Goal: Information Seeking & Learning: Learn about a topic

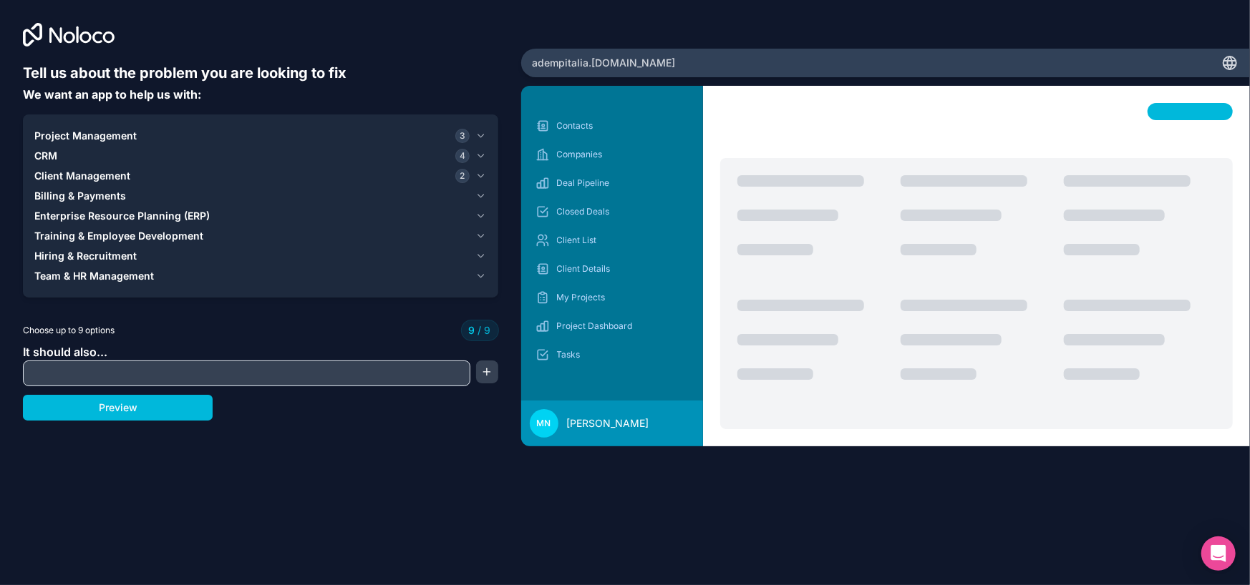
click at [120, 170] on span "Client Management" at bounding box center [82, 176] width 96 height 14
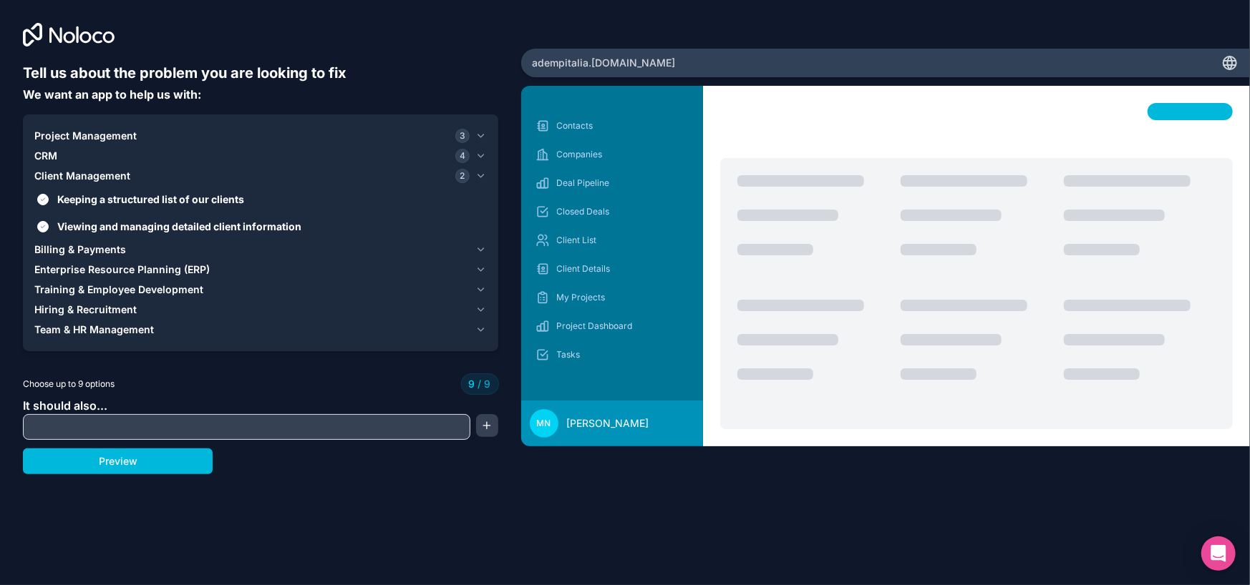
click at [112, 193] on span "Keeping a structured list of our clients" at bounding box center [270, 199] width 427 height 15
click at [49, 194] on button "Keeping a structured list of our clients" at bounding box center [42, 199] width 11 height 11
click at [36, 227] on label "Viewing and managing detailed client information" at bounding box center [260, 226] width 452 height 26
click at [37, 227] on button "Viewing and managing detailed client information" at bounding box center [42, 226] width 11 height 11
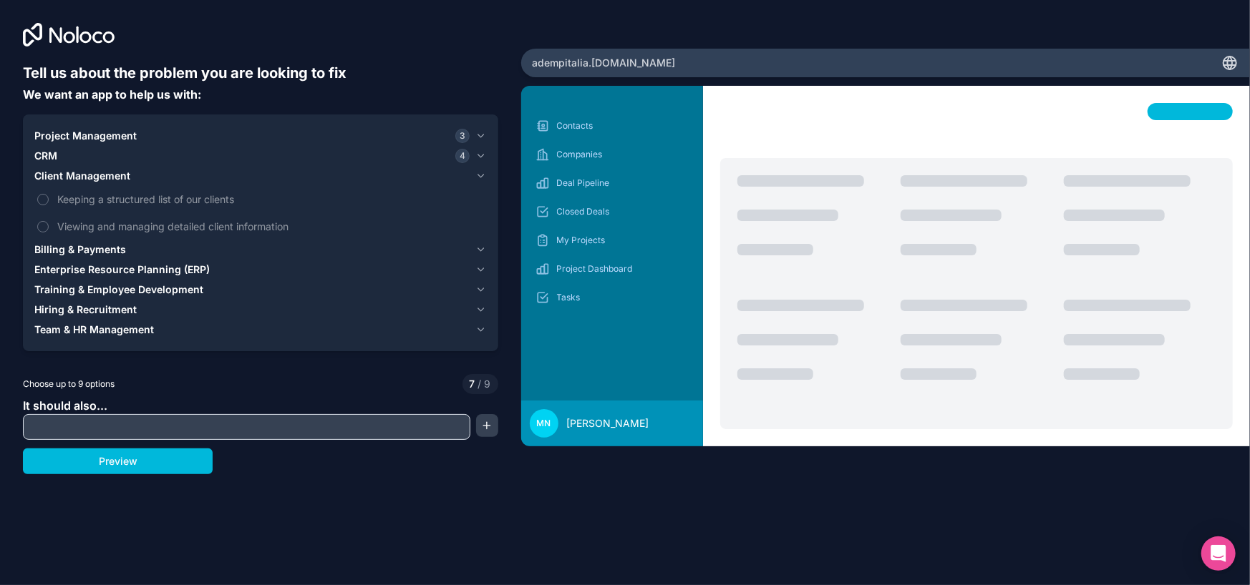
click at [74, 176] on span "Client Management" at bounding box center [82, 176] width 96 height 14
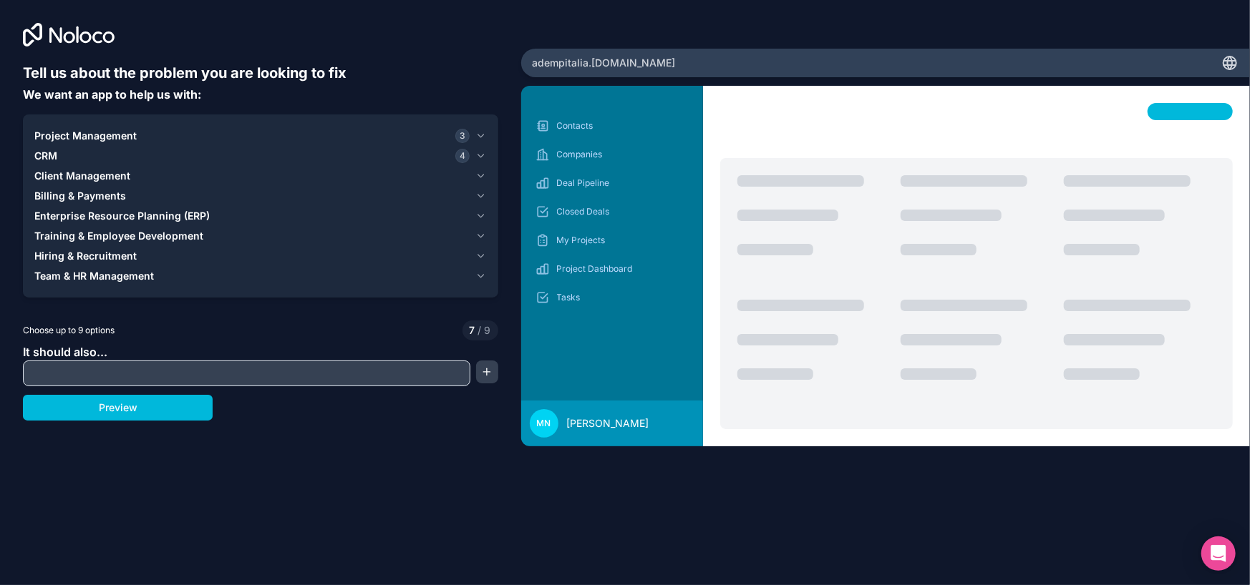
click at [64, 160] on div "CRM 4" at bounding box center [251, 156] width 435 height 14
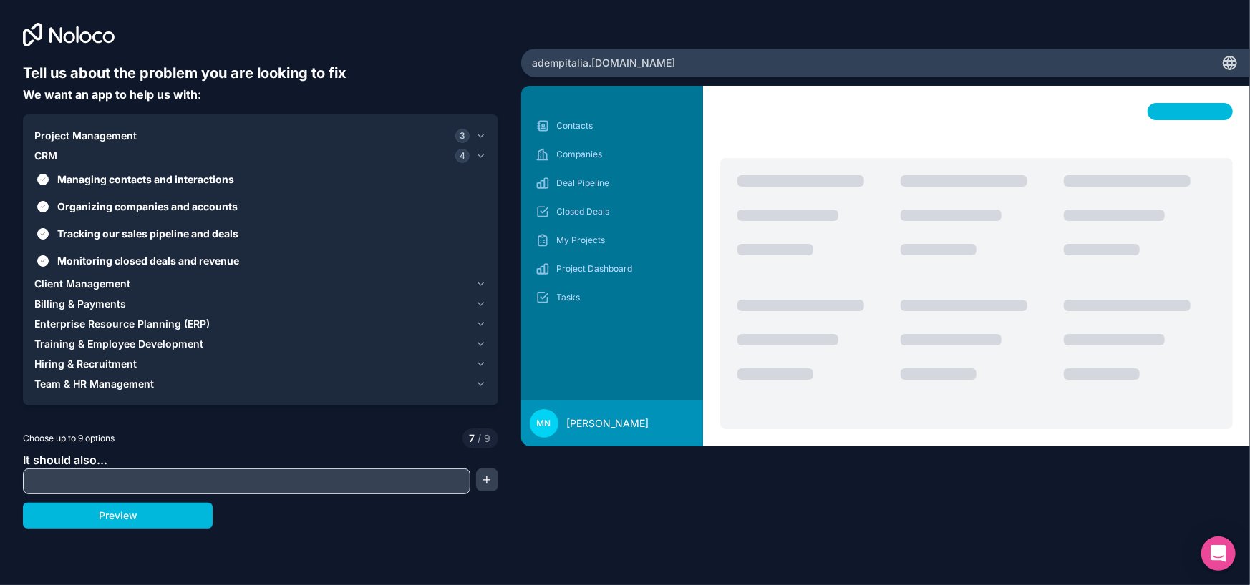
click at [57, 131] on span "Project Management" at bounding box center [85, 136] width 102 height 14
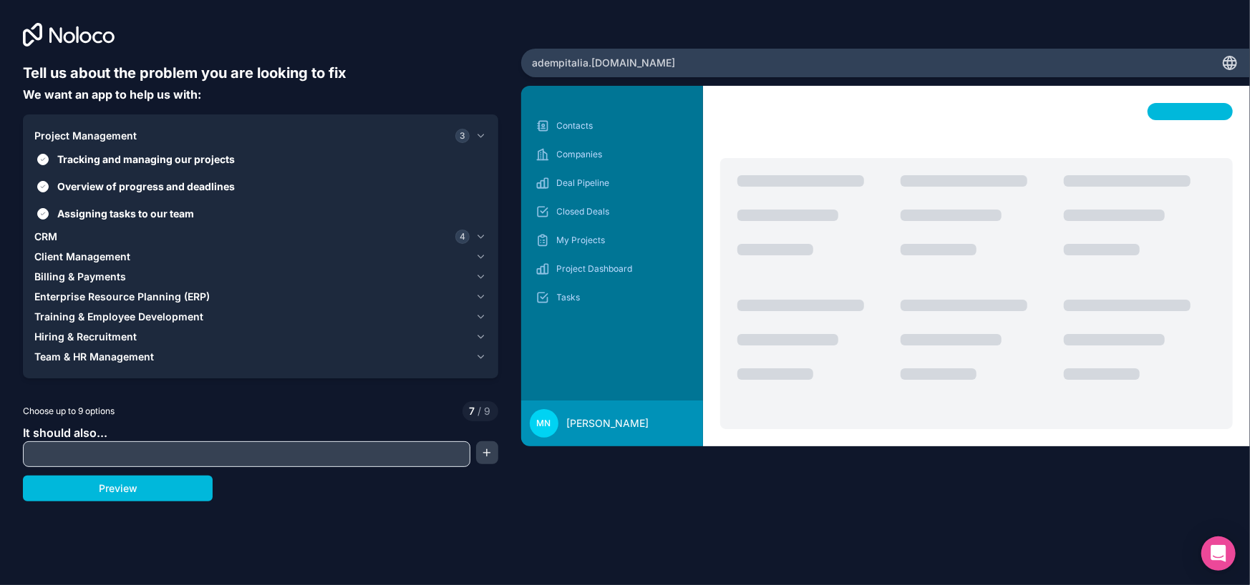
click at [45, 157] on button "Tracking and managing our projects" at bounding box center [42, 159] width 11 height 11
click at [39, 191] on button "Overview of progress and deadlines" at bounding box center [42, 186] width 11 height 11
click at [39, 209] on button "Assigning tasks to our team" at bounding box center [42, 213] width 11 height 11
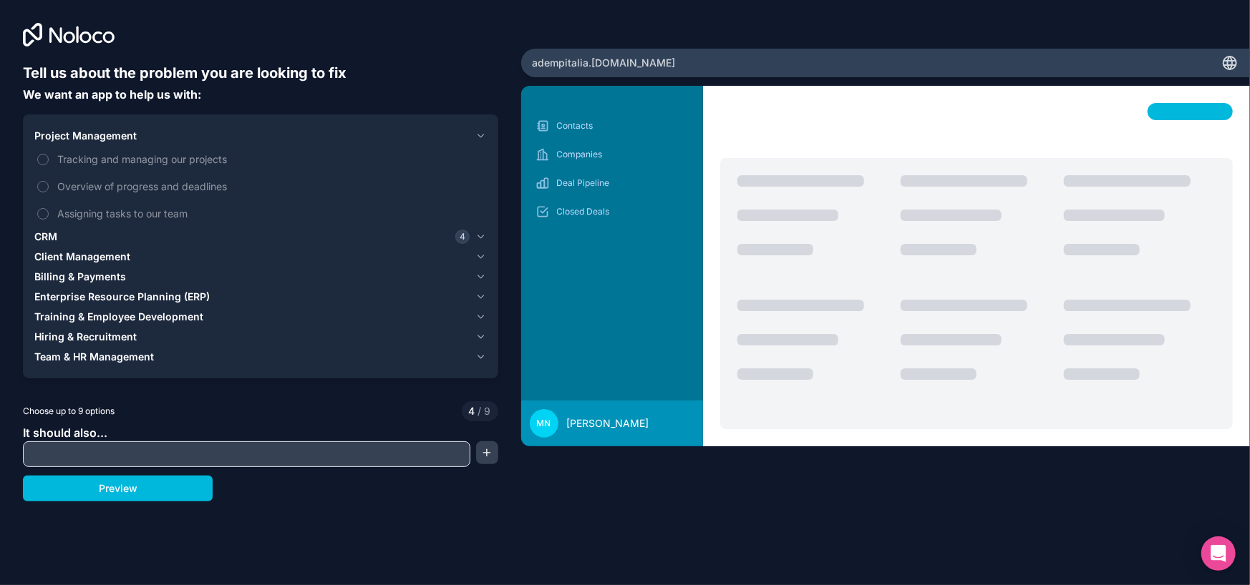
click at [50, 237] on span "CRM" at bounding box center [45, 237] width 23 height 14
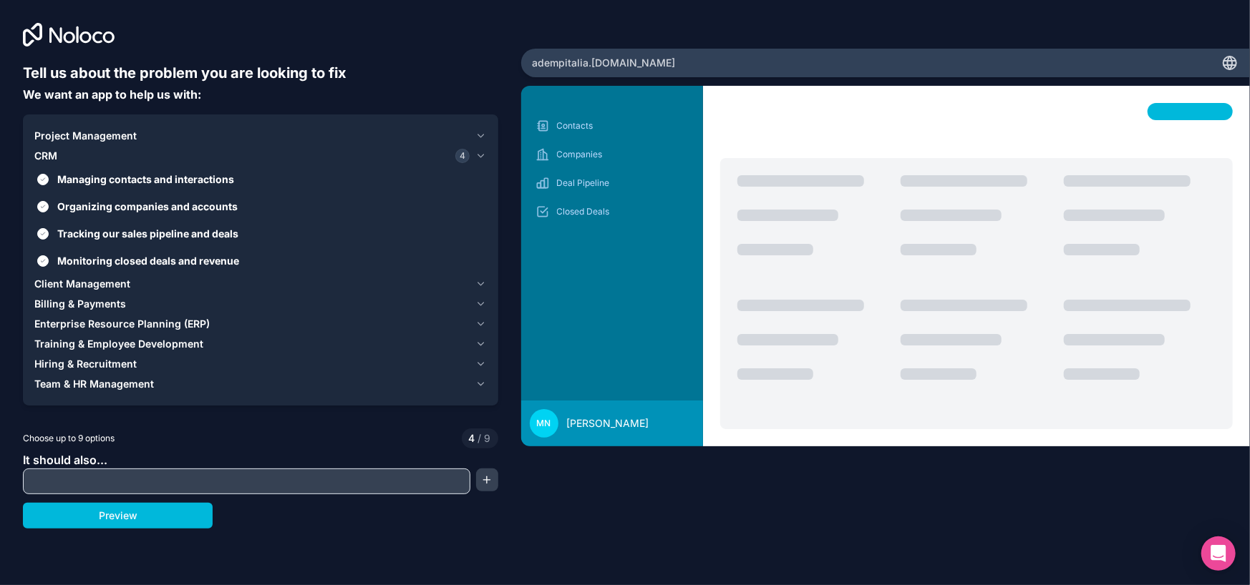
click at [41, 180] on button "Managing contacts and interactions" at bounding box center [42, 179] width 11 height 11
click at [39, 258] on button "Monitoring closed deals and revenue" at bounding box center [42, 260] width 11 height 11
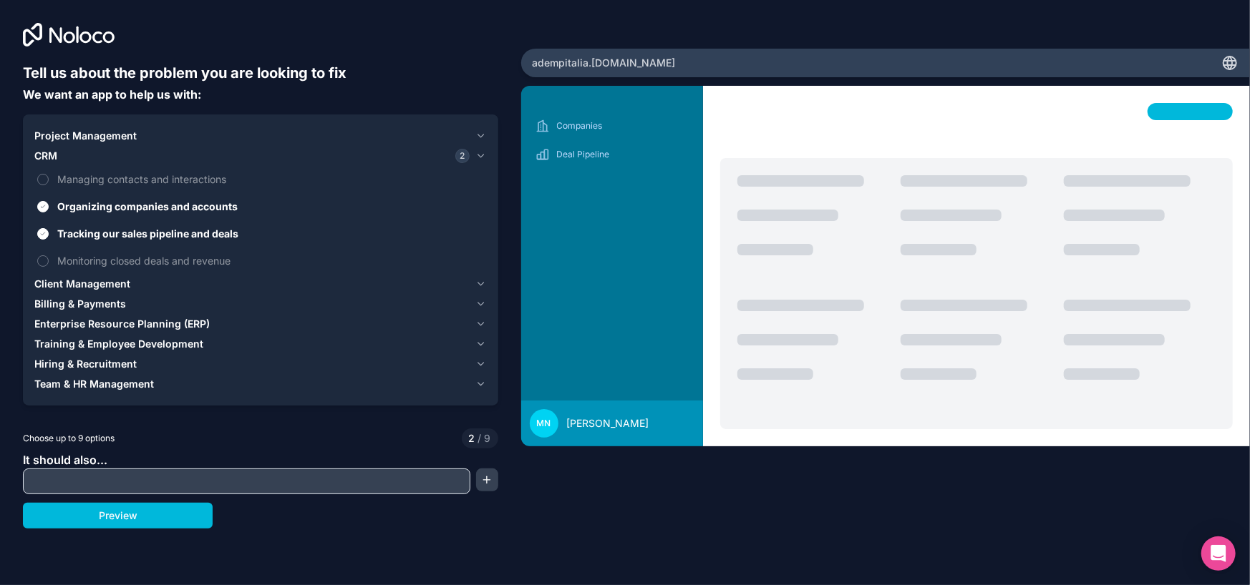
click at [42, 225] on label "Tracking our sales pipeline and deals" at bounding box center [260, 233] width 452 height 26
click at [42, 228] on button "Tracking our sales pipeline and deals" at bounding box center [42, 233] width 11 height 11
click at [39, 203] on button "Organizing companies and accounts" at bounding box center [42, 206] width 11 height 11
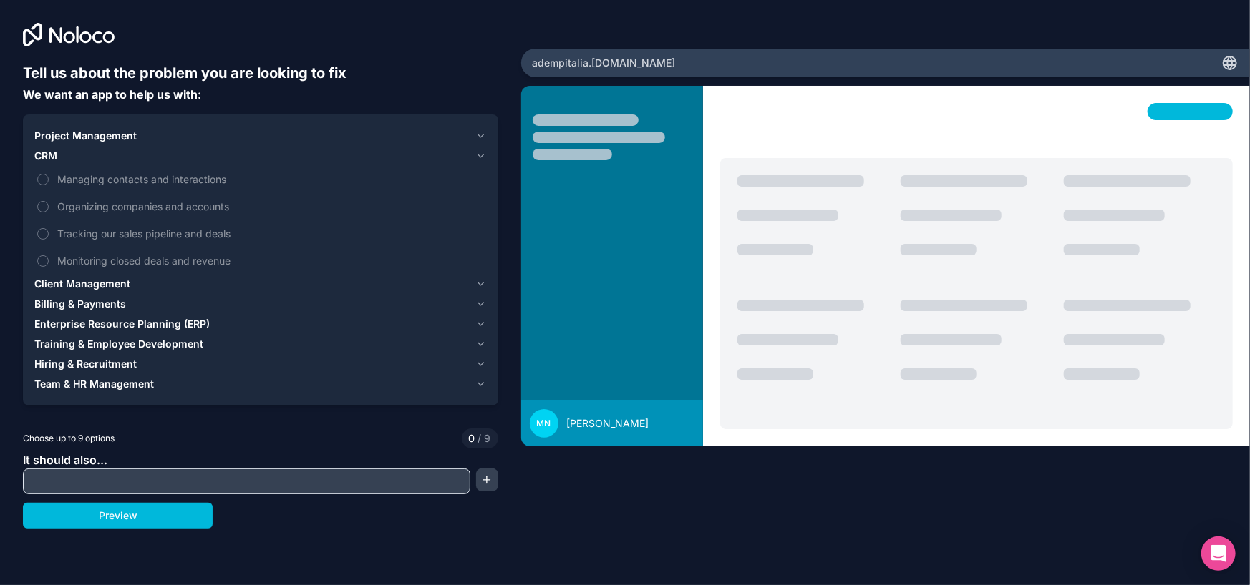
click at [49, 137] on span "Project Management" at bounding box center [85, 136] width 102 height 14
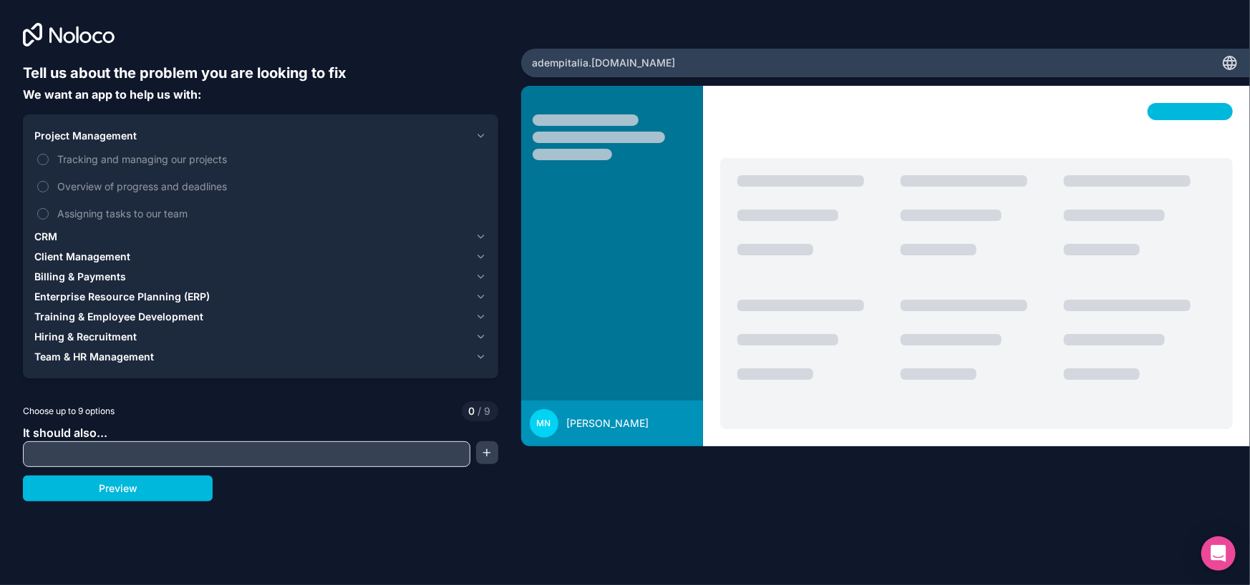
click at [44, 161] on button "Tracking and managing our projects" at bounding box center [42, 159] width 11 height 11
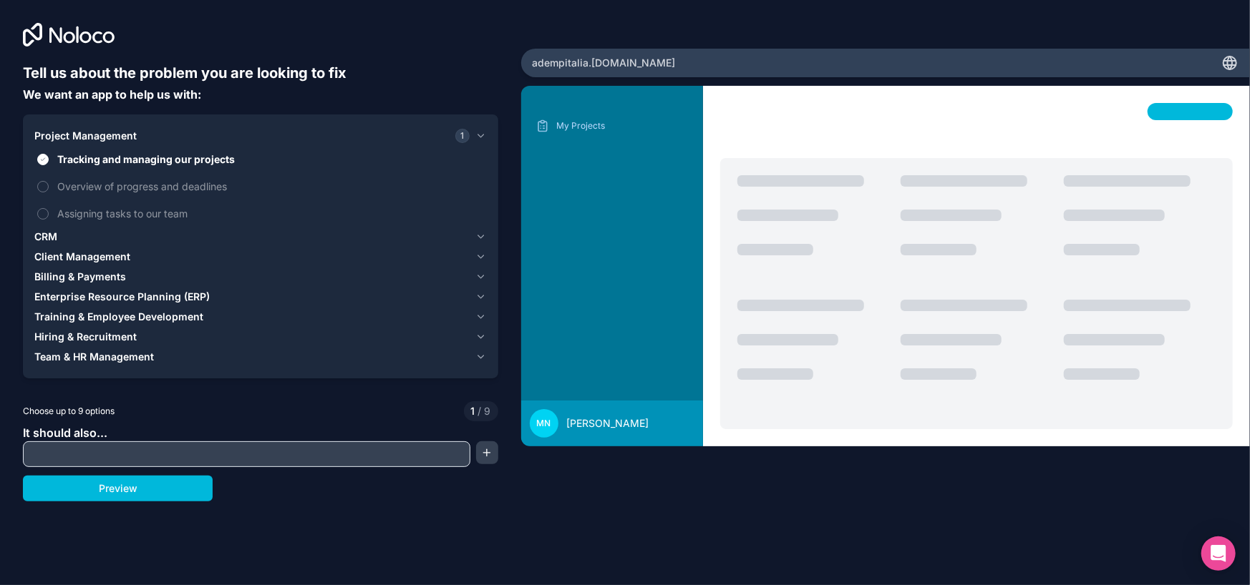
click at [42, 157] on button "Tracking and managing our projects" at bounding box center [42, 159] width 11 height 11
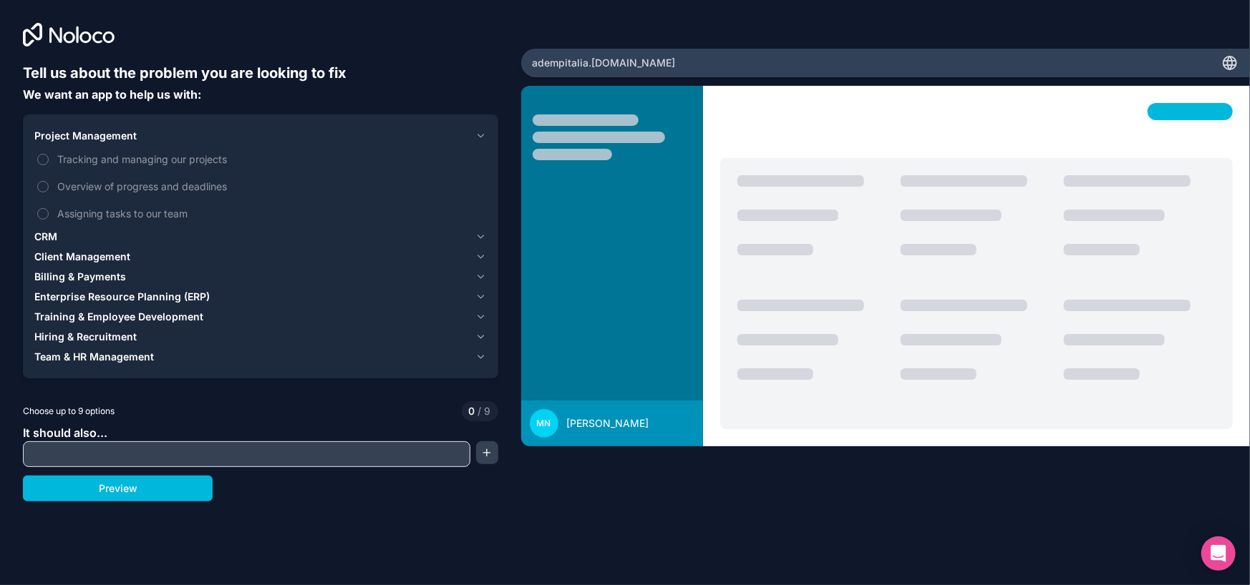
click at [51, 239] on span "CRM" at bounding box center [45, 237] width 23 height 14
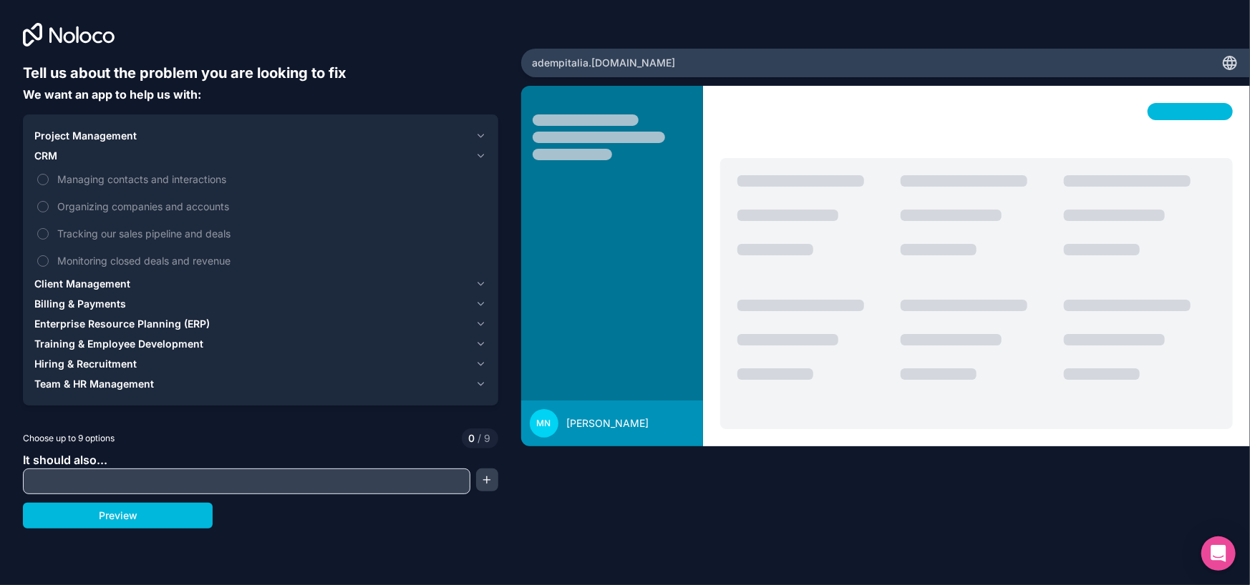
click at [38, 208] on button "Organizing companies and accounts" at bounding box center [42, 206] width 11 height 11
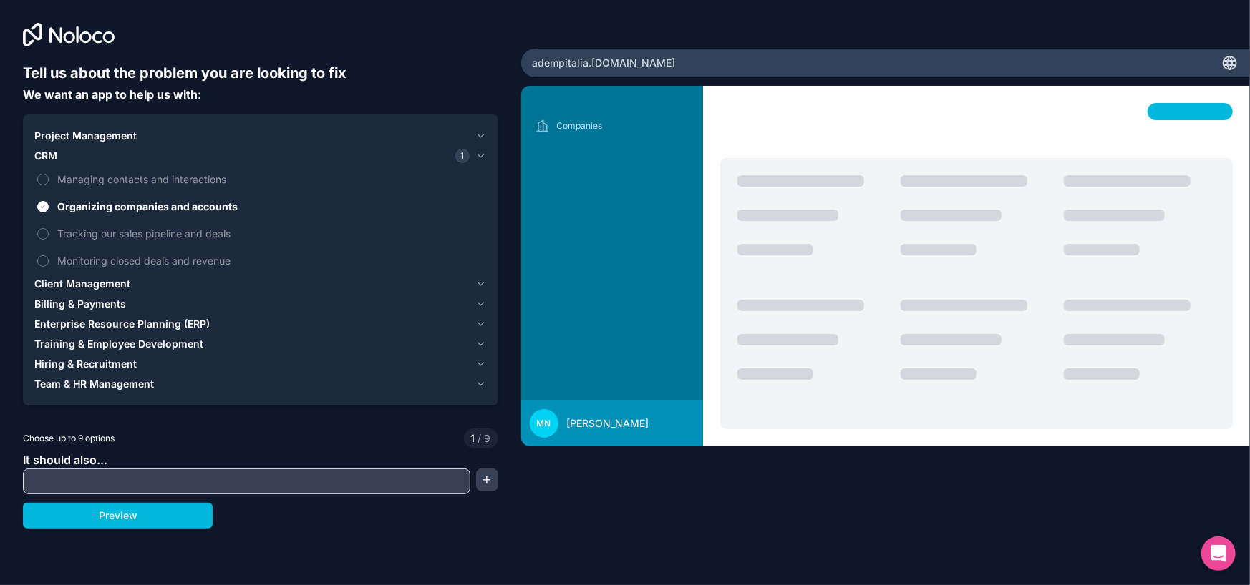
click at [59, 281] on span "Client Management" at bounding box center [82, 284] width 96 height 14
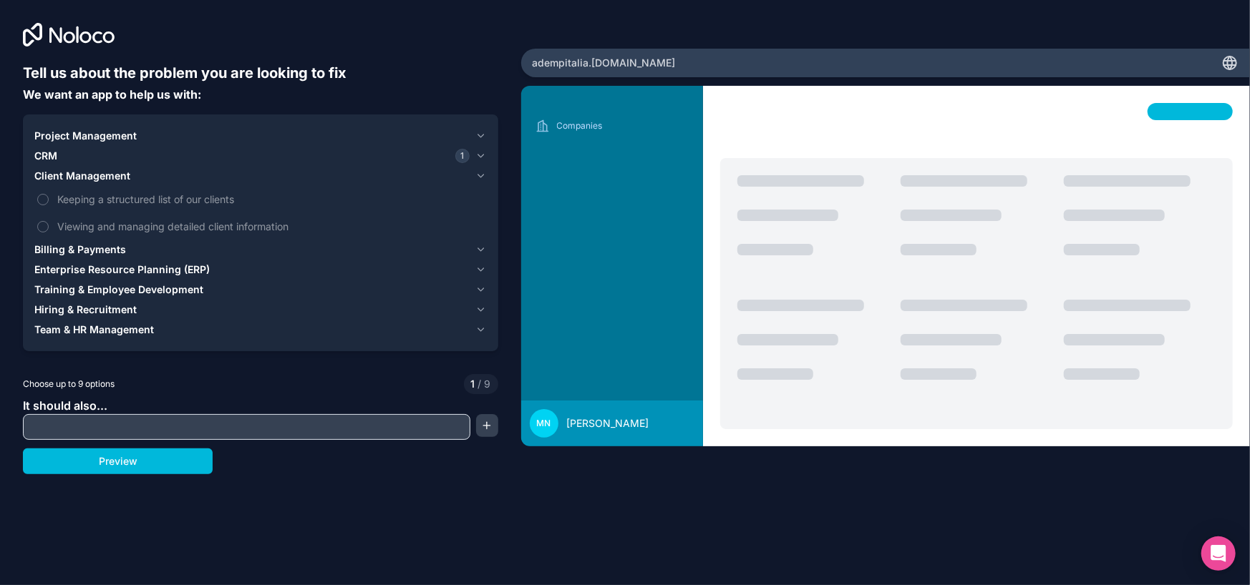
click at [49, 196] on label "Keeping a structured list of our clients" at bounding box center [260, 199] width 452 height 26
click at [49, 196] on button "Keeping a structured list of our clients" at bounding box center [42, 199] width 11 height 11
click at [46, 226] on button "Viewing and managing detailed client information" at bounding box center [42, 226] width 11 height 11
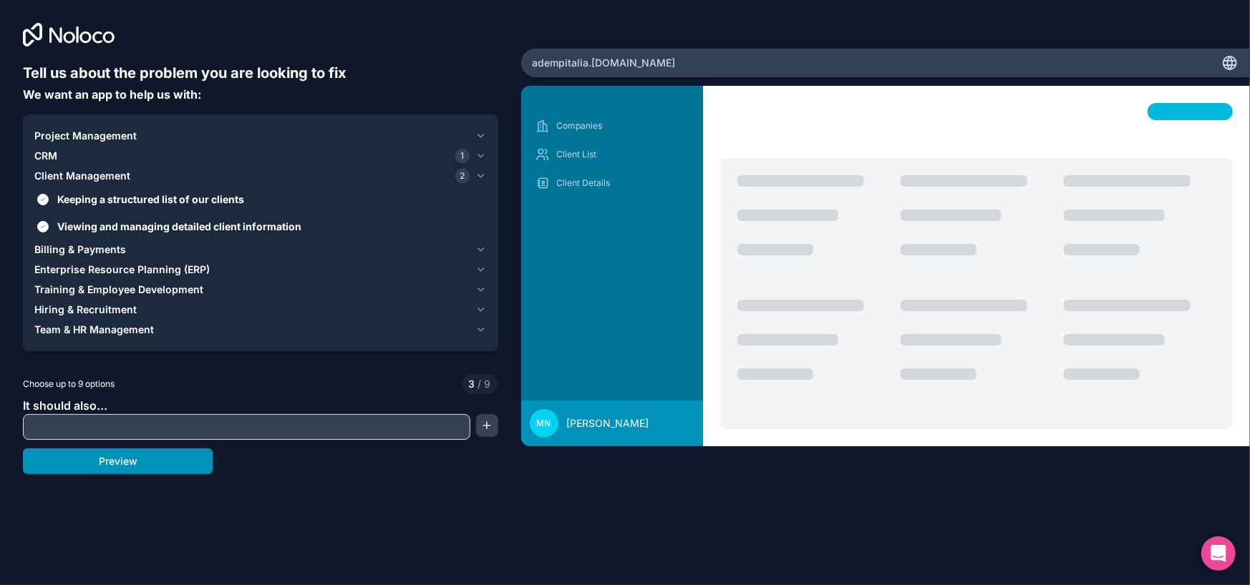
click at [107, 464] on button "Preview" at bounding box center [118, 462] width 190 height 26
